Goal: Browse casually

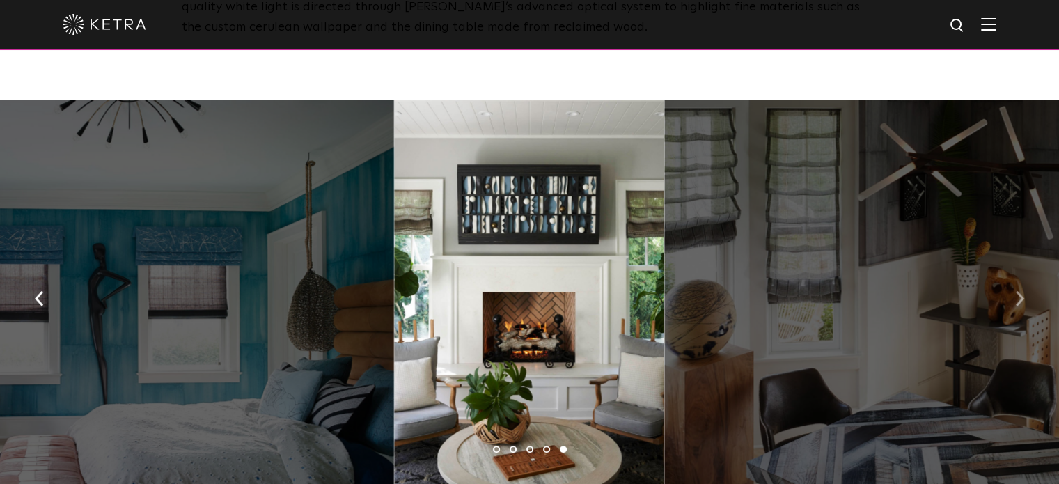
scroll to position [953, 0]
click at [1017, 293] on img "button" at bounding box center [1019, 297] width 9 height 15
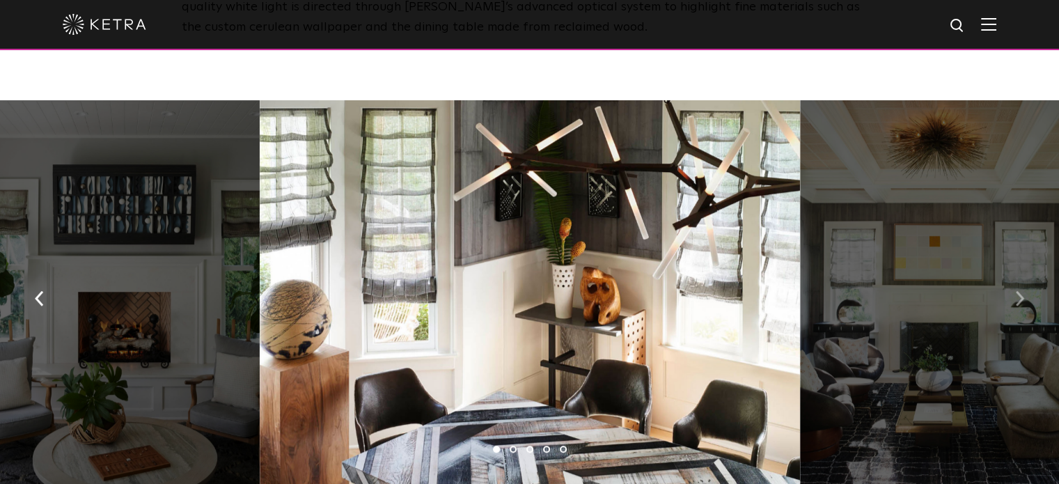
click at [1017, 293] on img "button" at bounding box center [1019, 297] width 9 height 15
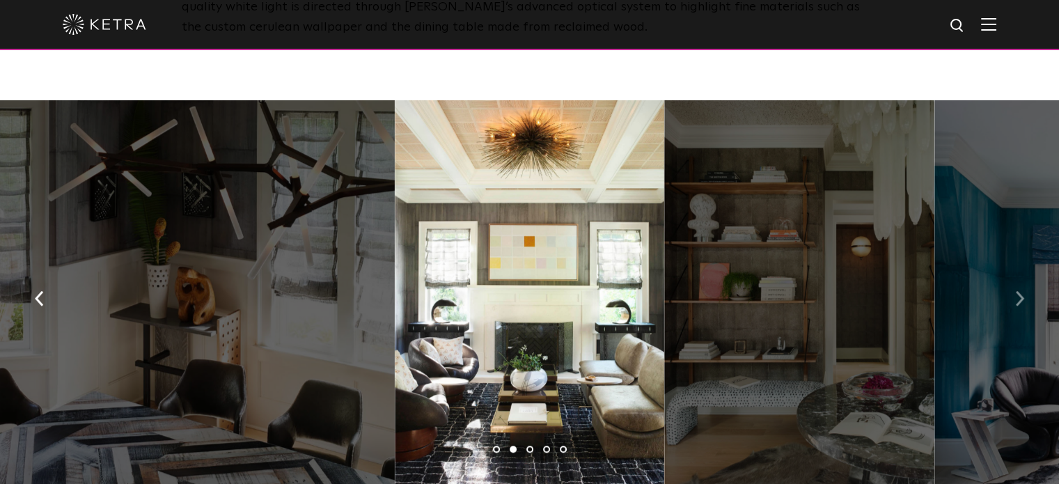
click at [1017, 293] on img "button" at bounding box center [1019, 297] width 9 height 15
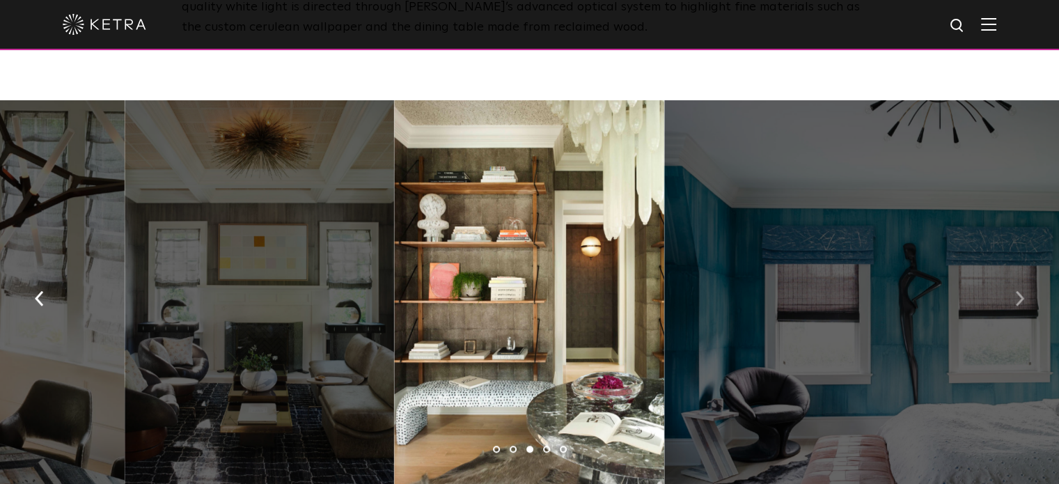
click at [1017, 293] on img "button" at bounding box center [1019, 297] width 9 height 15
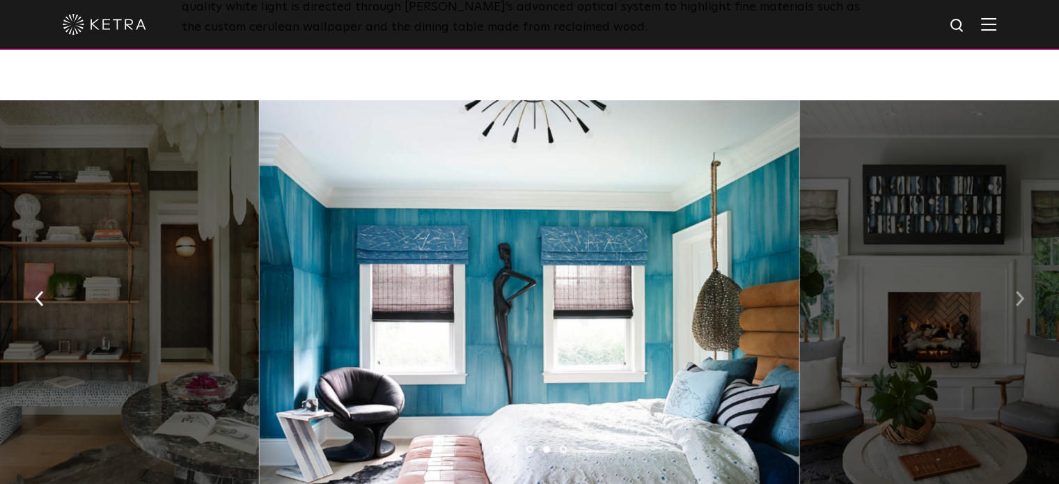
click at [1017, 293] on img "button" at bounding box center [1019, 297] width 9 height 15
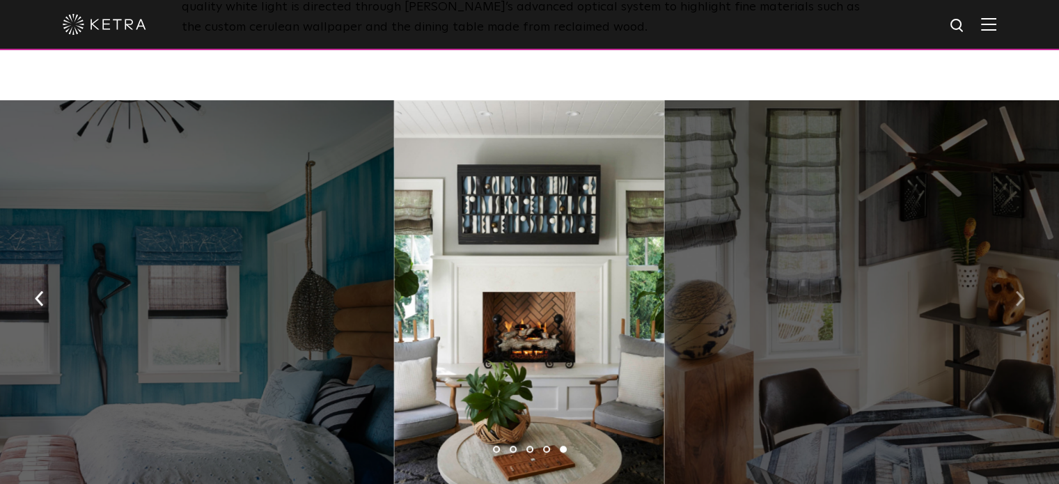
click at [1017, 293] on img "button" at bounding box center [1019, 297] width 9 height 15
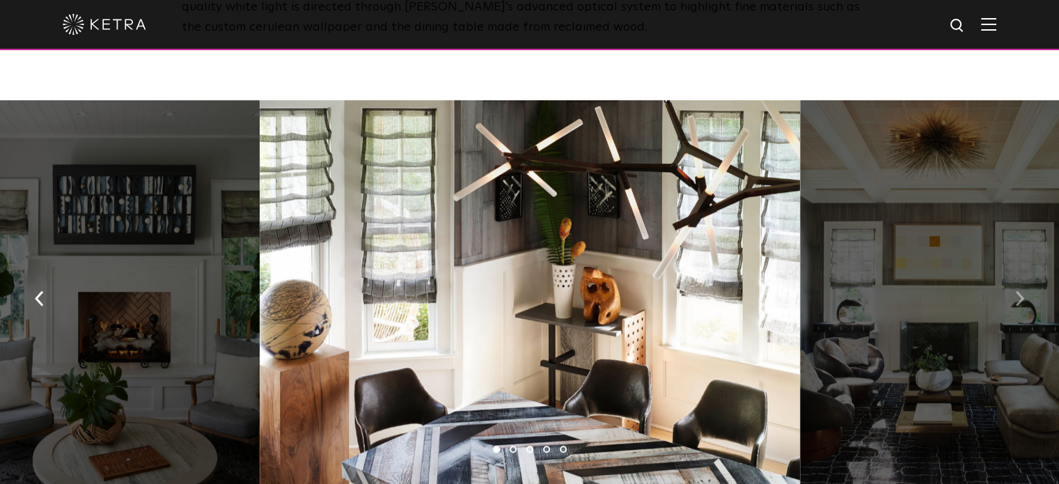
click at [1017, 293] on img "button" at bounding box center [1019, 297] width 9 height 15
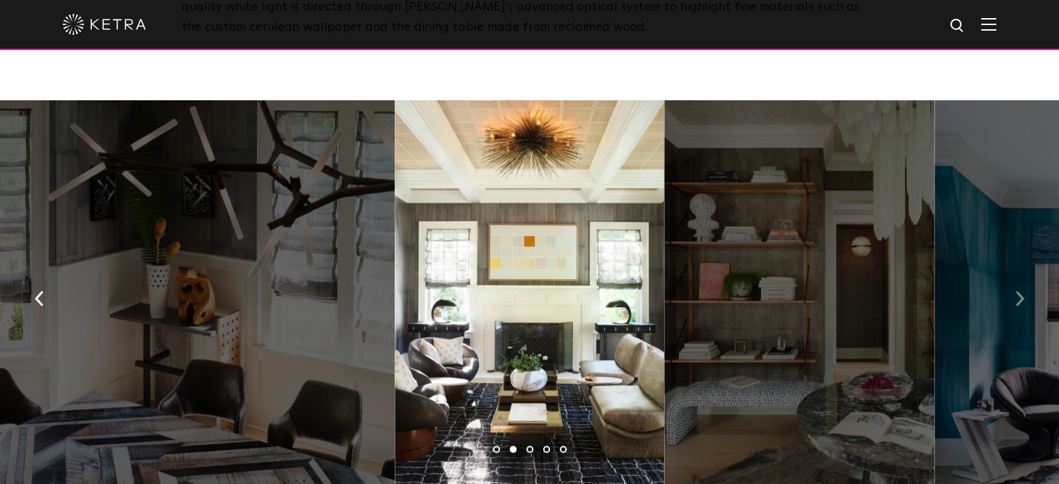
click at [1017, 293] on img "button" at bounding box center [1019, 297] width 9 height 15
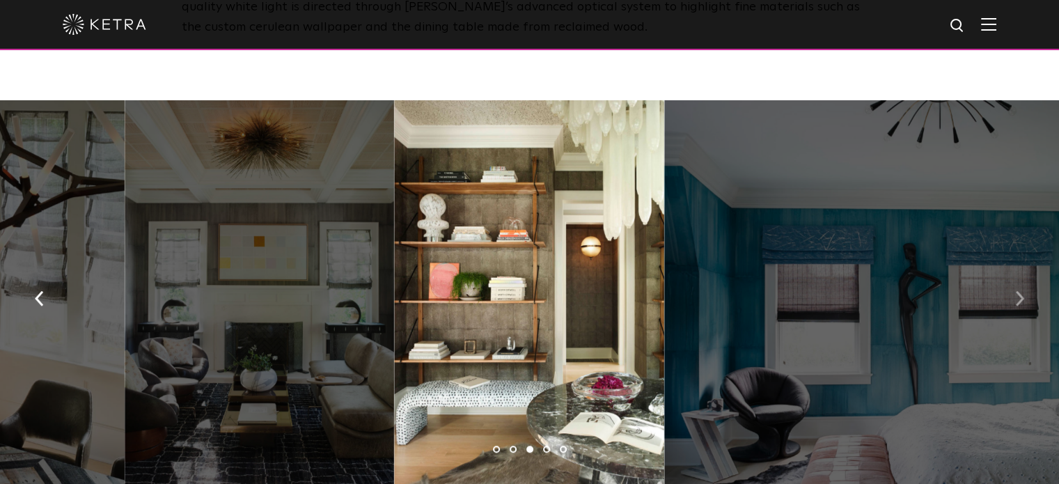
click at [1017, 293] on img "button" at bounding box center [1019, 297] width 9 height 15
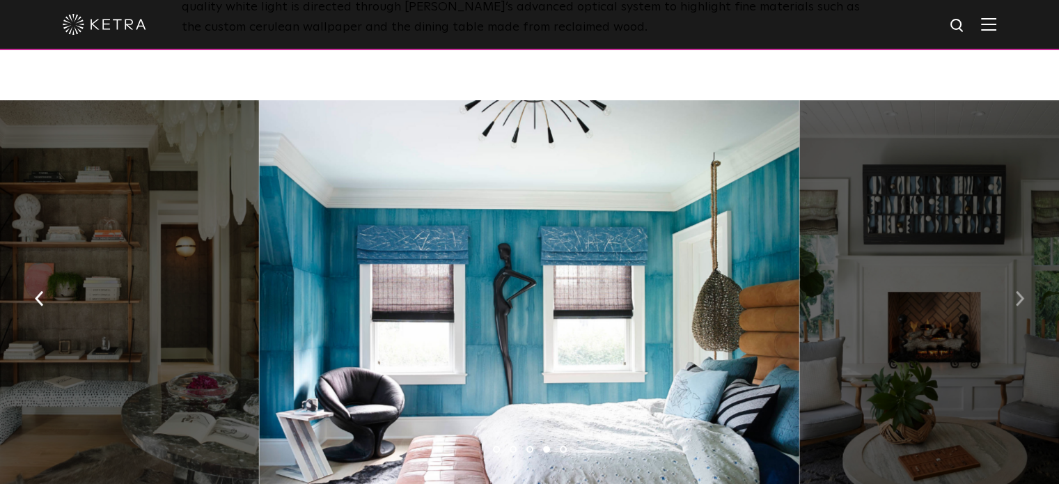
drag, startPoint x: 621, startPoint y: 326, endPoint x: 1014, endPoint y: 299, distance: 393.8
click at [1014, 299] on button "button" at bounding box center [1020, 297] width 30 height 48
